Goal: Answer question/provide support: Answer question/provide support

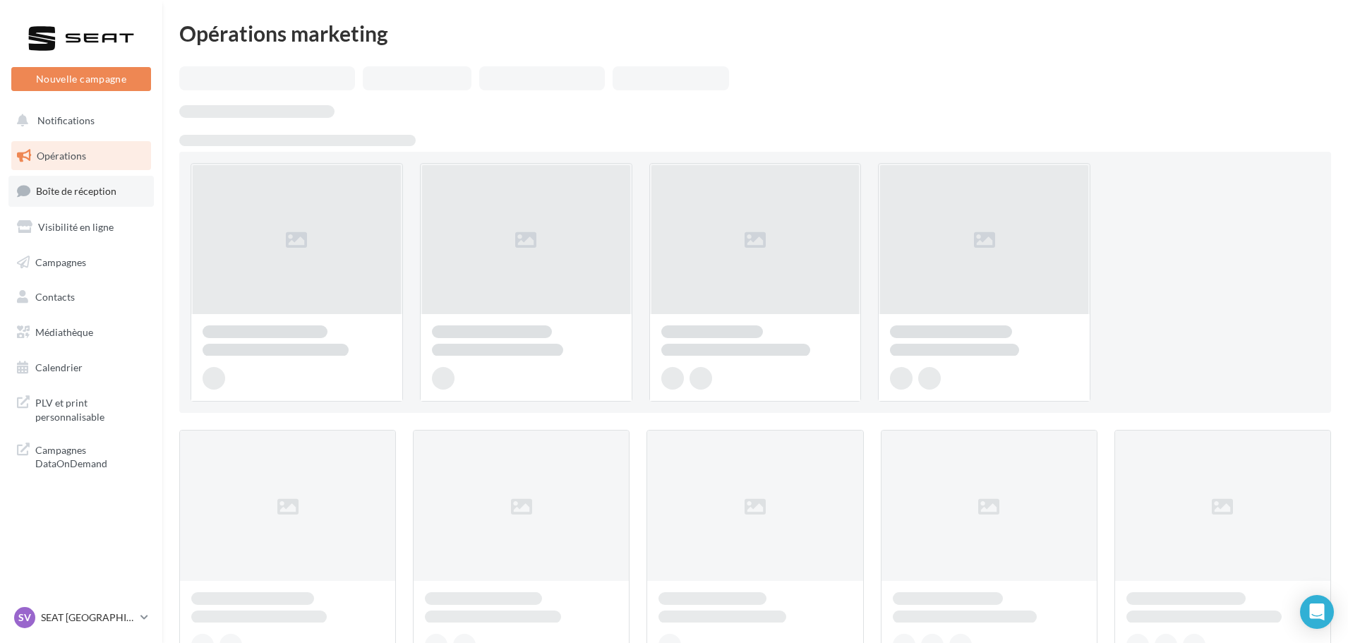
click at [103, 204] on link "Boîte de réception" at bounding box center [80, 191] width 145 height 30
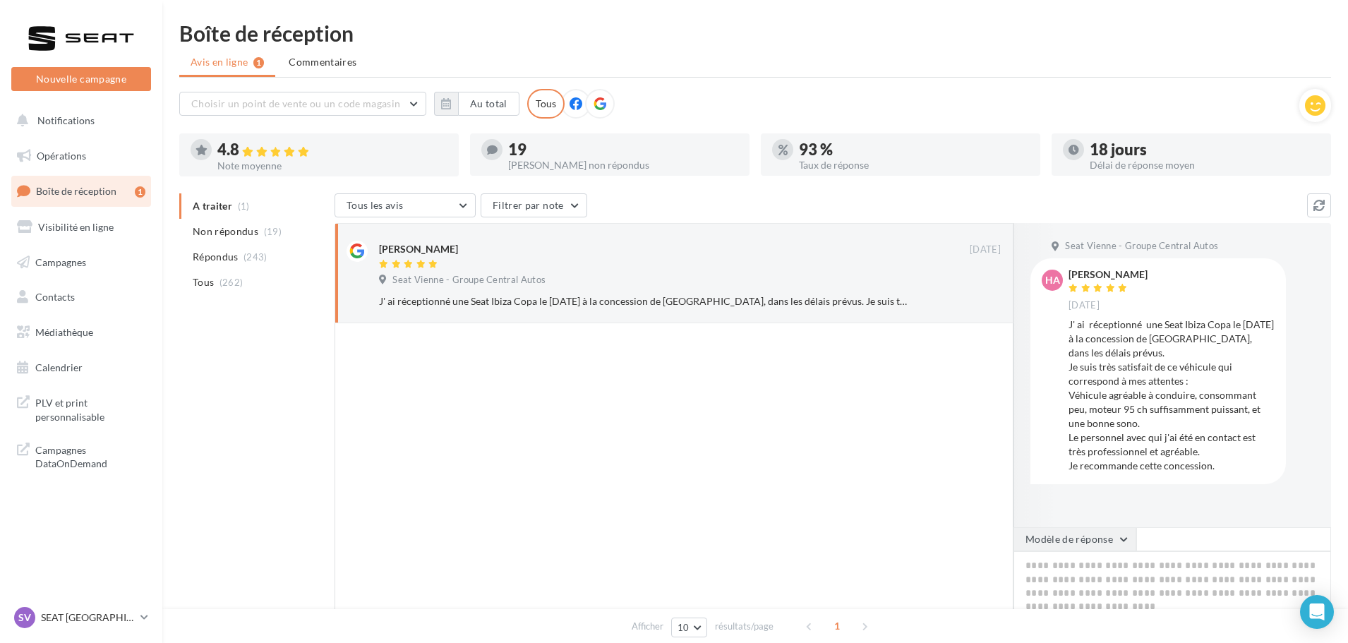
click at [1107, 528] on button "Modèle de réponse" at bounding box center [1075, 539] width 123 height 24
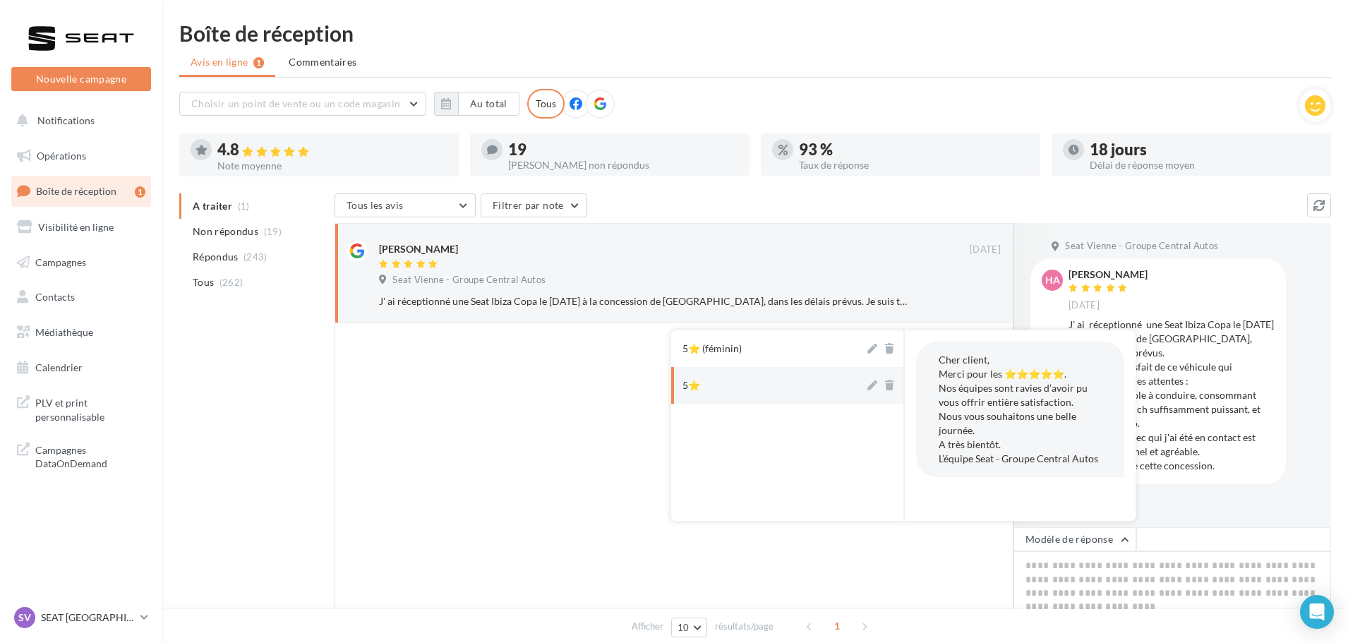
click at [832, 383] on button "5⭐" at bounding box center [767, 385] width 193 height 37
type textarea "**********"
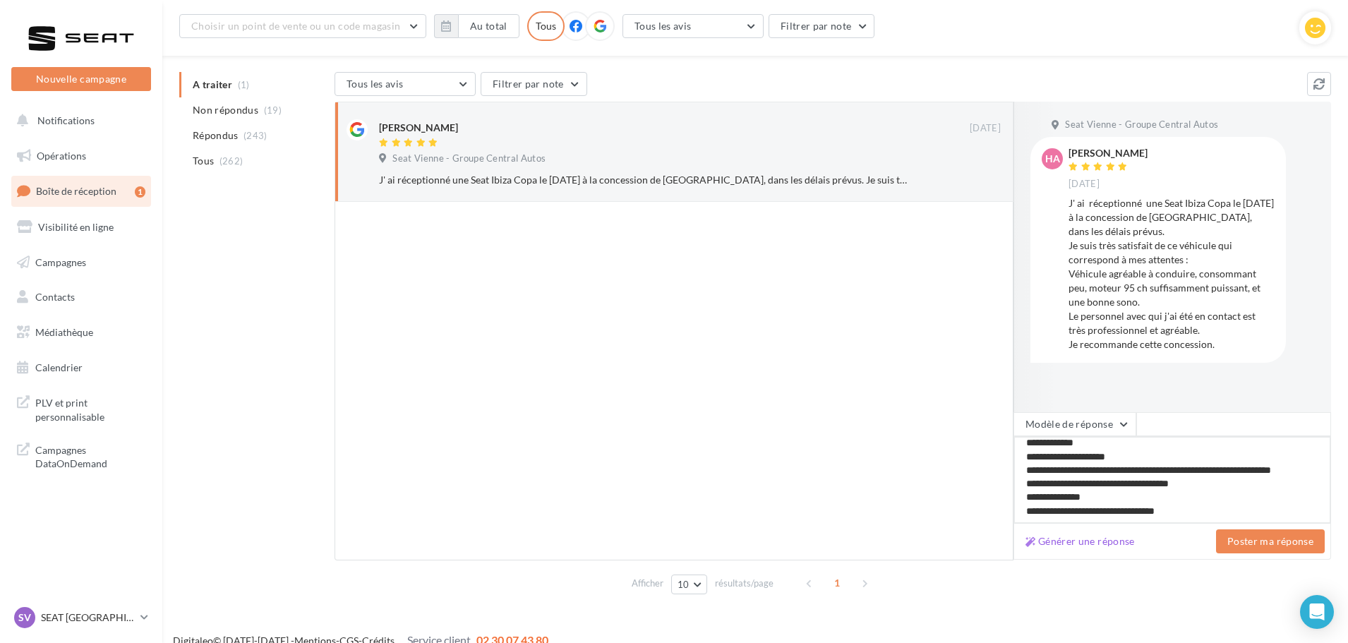
scroll to position [8, 0]
click at [1270, 528] on div "Générer une réponse Poster ma réponse" at bounding box center [1173, 542] width 318 height 36
click at [1250, 539] on button "Poster ma réponse" at bounding box center [1270, 541] width 109 height 24
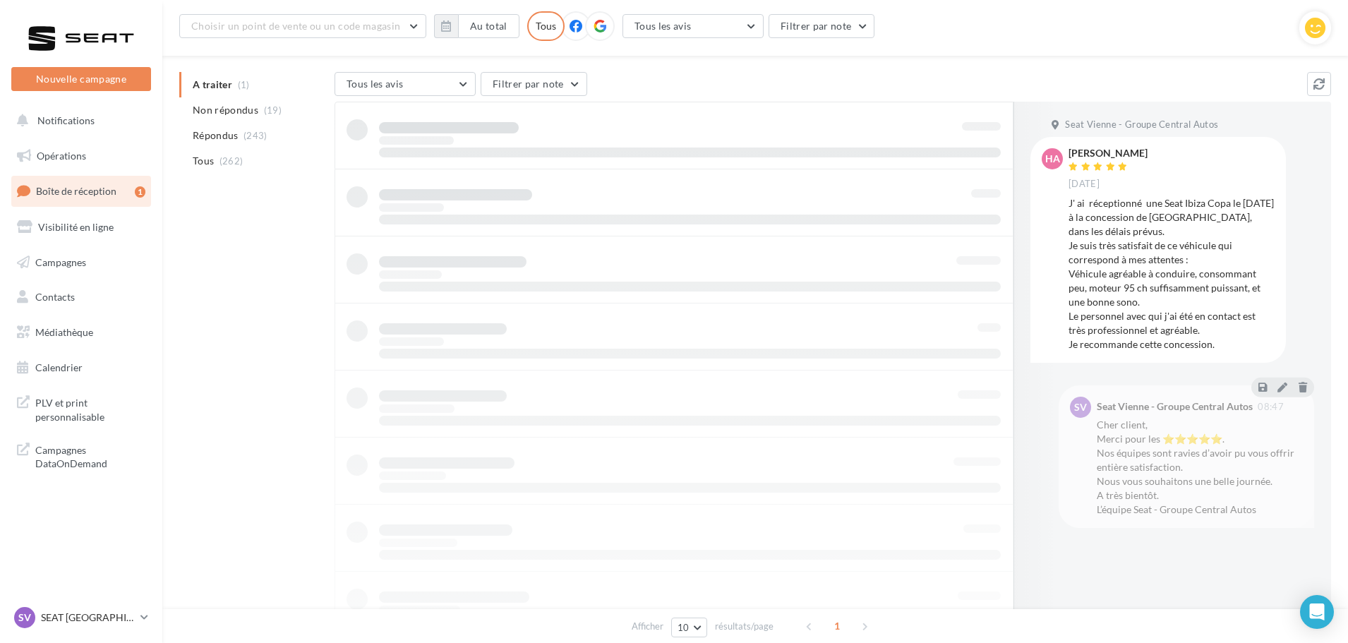
scroll to position [23, 0]
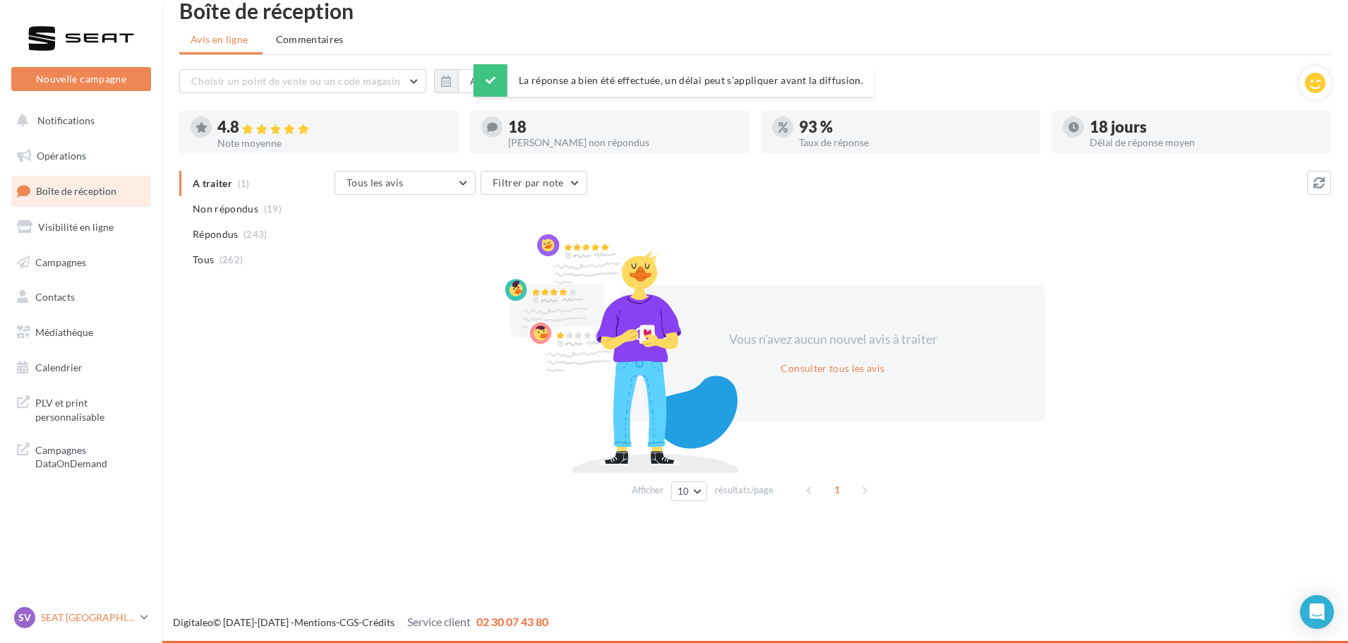
click at [131, 618] on p "SEAT [GEOGRAPHIC_DATA]" at bounding box center [88, 618] width 94 height 14
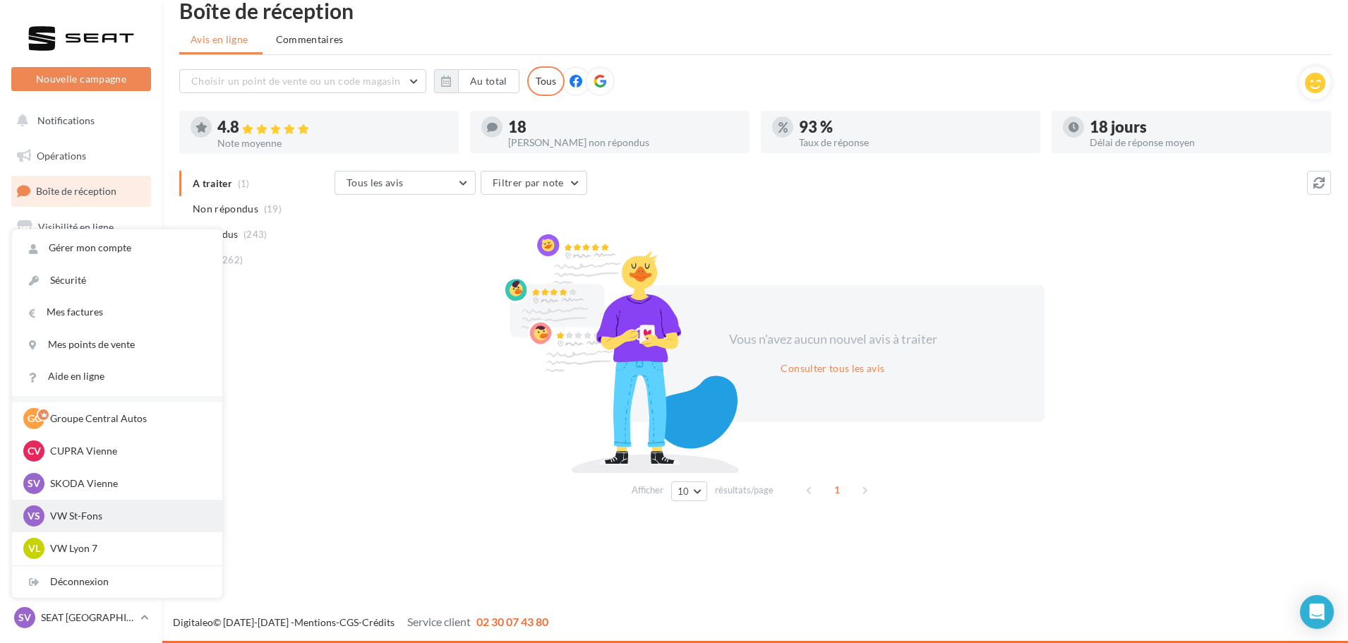
scroll to position [71, 0]
click at [119, 515] on p "VW Lyon 7" at bounding box center [127, 511] width 155 height 14
